Goal: Task Accomplishment & Management: Manage account settings

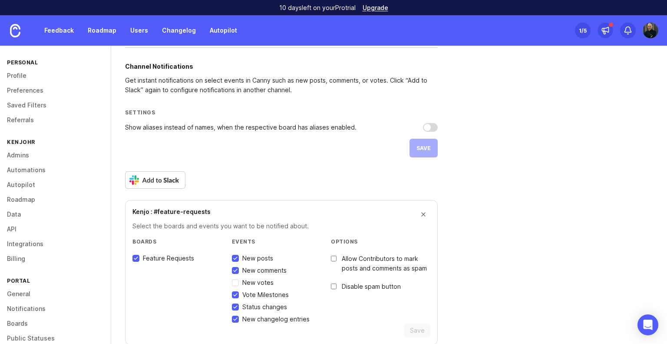
scroll to position [231, 0]
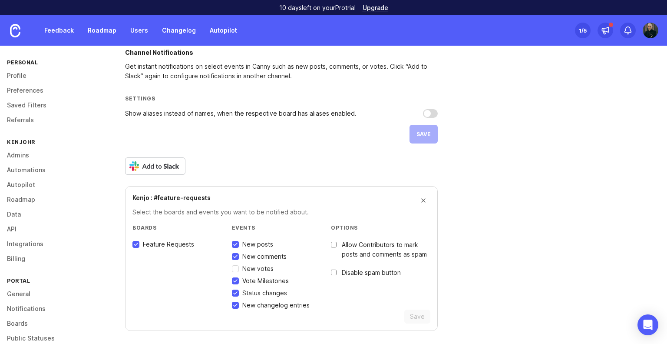
click at [235, 281] on input "Vote Milestones" at bounding box center [235, 280] width 7 height 7
checkbox input "false"
click at [239, 301] on label "New changelog entries" at bounding box center [271, 305] width 78 height 9
click at [239, 302] on input "New changelog entries" at bounding box center [235, 305] width 7 height 7
click at [241, 306] on label "New changelog entries" at bounding box center [271, 305] width 78 height 9
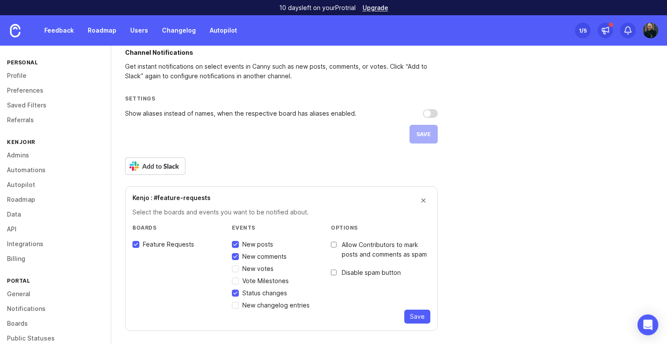
click at [239, 306] on input "New changelog entries" at bounding box center [235, 305] width 7 height 7
click at [241, 307] on label "New changelog entries" at bounding box center [271, 305] width 78 height 9
click at [239, 307] on input "New changelog entries" at bounding box center [235, 305] width 7 height 7
checkbox input "false"
click at [236, 258] on input "New comments" at bounding box center [235, 256] width 7 height 7
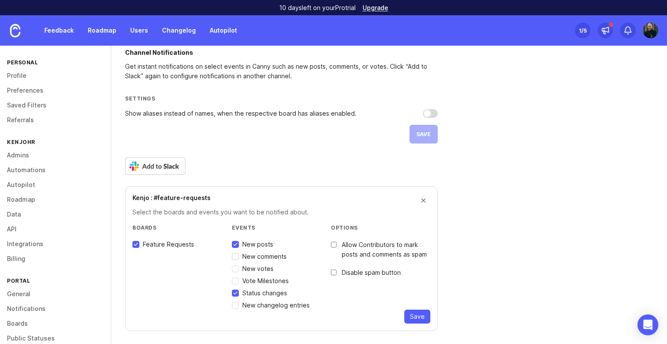
checkbox input "false"
click at [425, 317] on button "Save" at bounding box center [418, 316] width 26 height 14
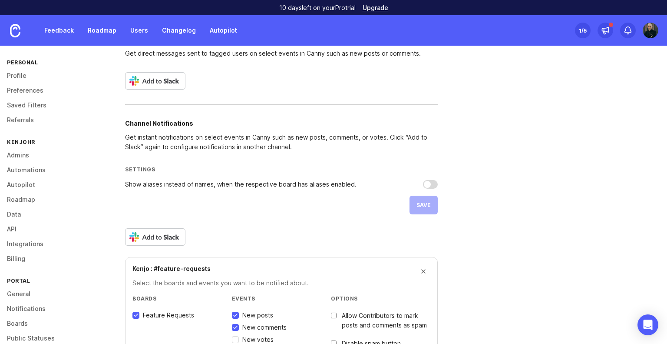
scroll to position [231, 0]
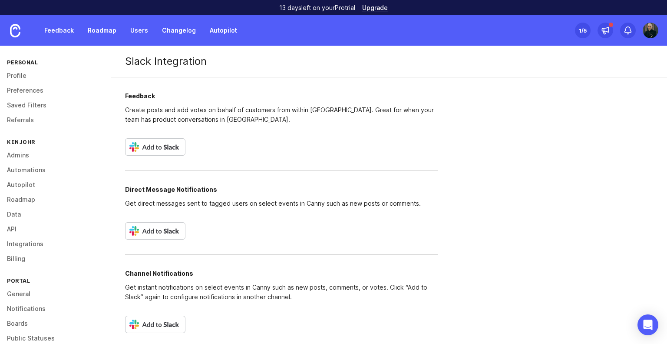
scroll to position [3, 0]
